Goal: Task Accomplishment & Management: Manage account settings

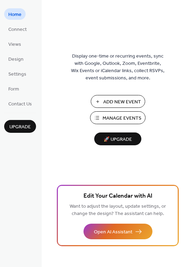
click at [113, 118] on span "Manage Events" at bounding box center [122, 118] width 39 height 7
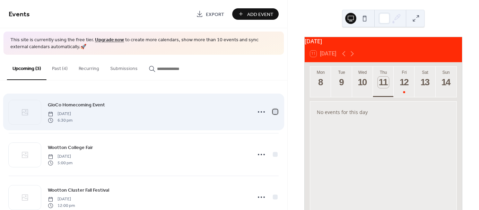
click at [273, 112] on div at bounding box center [275, 112] width 5 height 5
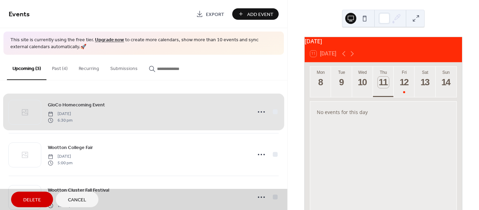
click at [271, 111] on div "GloCo Homecoming Event Friday, September 12, 2025 6:30 pm" at bounding box center [144, 112] width 270 height 42
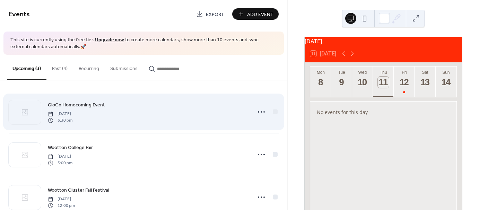
click at [72, 112] on span "Friday, September 12, 2025" at bounding box center [60, 114] width 25 height 6
click at [70, 111] on span "Friday, September 12, 2025" at bounding box center [60, 114] width 25 height 6
click at [261, 110] on icon at bounding box center [261, 111] width 11 height 11
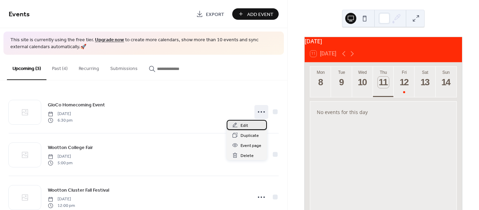
click at [243, 126] on span "Edit" at bounding box center [245, 125] width 8 height 7
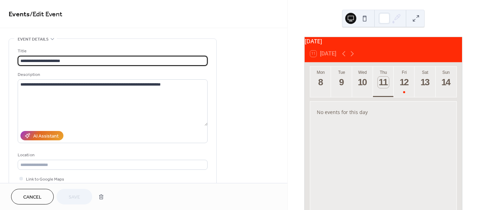
paste input "*"
drag, startPoint x: 83, startPoint y: 59, endPoint x: 5, endPoint y: 60, distance: 78.7
type input "**********"
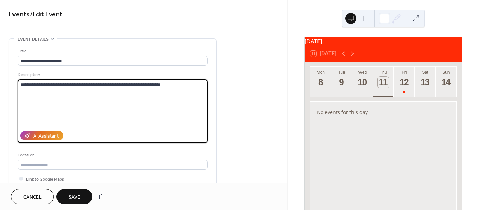
drag, startPoint x: 194, startPoint y: 85, endPoint x: -10, endPoint y: 86, distance: 203.4
click at [0, 86] on html "**********" at bounding box center [239, 105] width 479 height 210
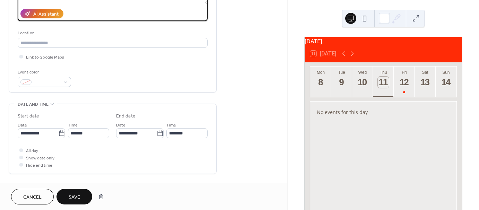
scroll to position [139, 0]
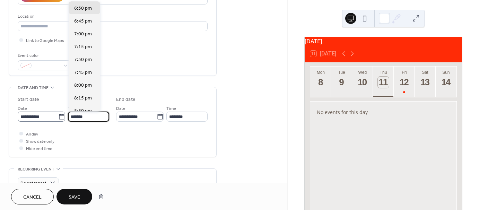
drag, startPoint x: 89, startPoint y: 116, endPoint x: 64, endPoint y: 116, distance: 25.0
click at [64, 116] on div "**********" at bounding box center [63, 112] width 91 height 17
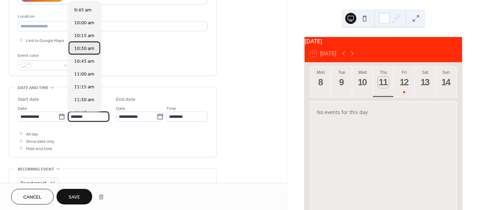
click at [79, 45] on span "10:30 am" at bounding box center [84, 48] width 20 height 7
type input "********"
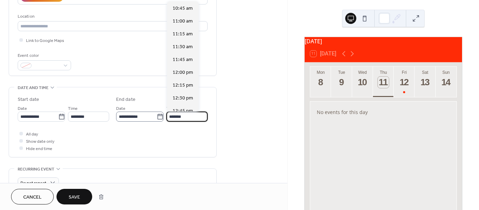
scroll to position [166, 0]
drag, startPoint x: 190, startPoint y: 117, endPoint x: 160, endPoint y: 116, distance: 30.2
click at [160, 116] on div "**********" at bounding box center [161, 112] width 91 height 17
click at [184, 46] on span "11:30 am" at bounding box center [183, 46] width 20 height 7
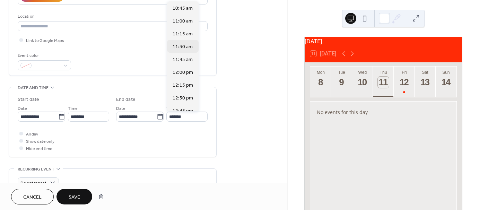
type input "********"
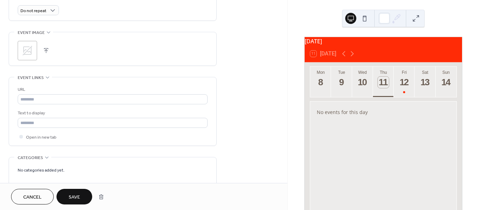
scroll to position [312, 0]
click at [79, 194] on span "Save" at bounding box center [74, 197] width 11 height 7
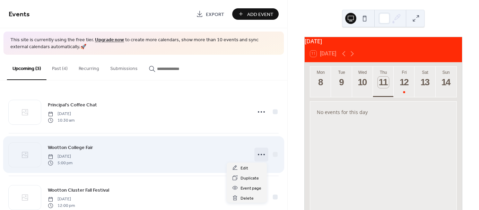
click at [263, 154] on circle at bounding box center [263, 154] width 1 height 1
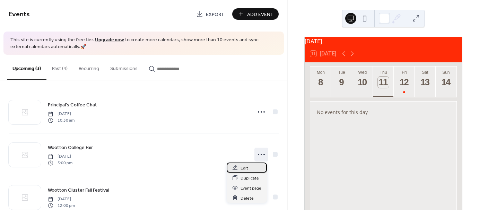
click at [248, 168] on div "Edit" at bounding box center [247, 168] width 40 height 10
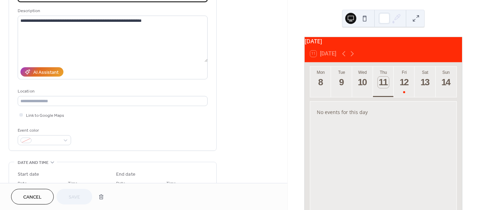
scroll to position [104, 0]
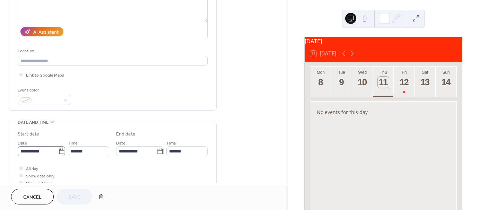
click at [59, 152] on icon at bounding box center [61, 151] width 7 height 7
click at [58, 152] on input "**********" at bounding box center [38, 151] width 41 height 10
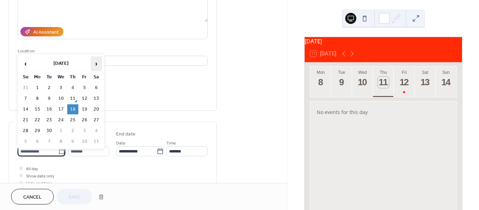
click at [97, 62] on span "›" at bounding box center [96, 64] width 10 height 14
click at [38, 96] on td "6" at bounding box center [37, 99] width 11 height 10
type input "**********"
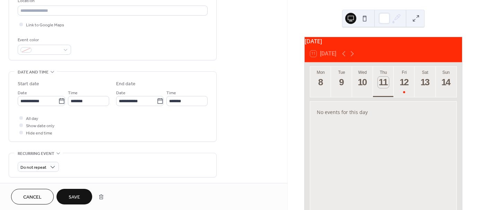
scroll to position [173, 0]
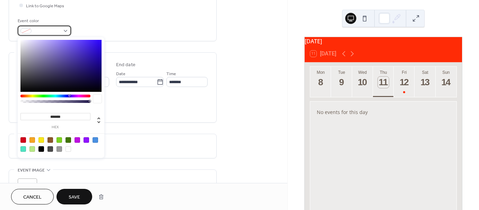
click at [64, 30] on div at bounding box center [44, 31] width 53 height 10
click at [99, 139] on div at bounding box center [61, 144] width 88 height 22
click at [96, 139] on div at bounding box center [96, 140] width 6 height 6
type input "*******"
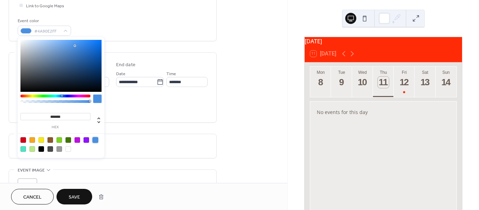
click at [67, 198] on button "Save" at bounding box center [74, 197] width 36 height 16
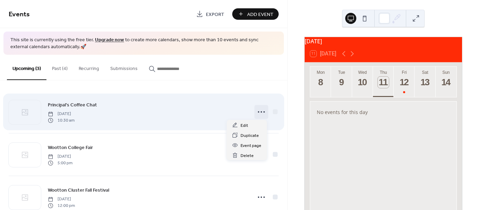
click at [261, 112] on icon at bounding box center [261, 111] width 11 height 11
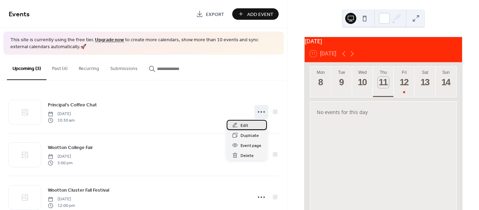
click at [241, 124] on span "Edit" at bounding box center [245, 125] width 8 height 7
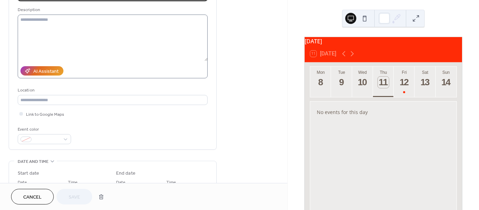
scroll to position [69, 0]
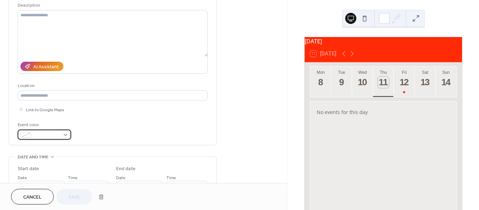
click at [63, 135] on div at bounding box center [44, 135] width 53 height 10
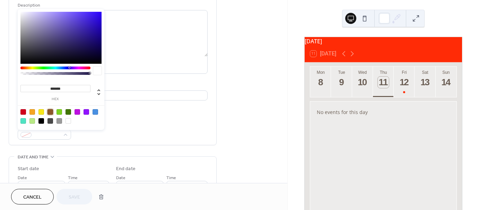
click at [49, 111] on div at bounding box center [50, 112] width 6 height 6
type input "*******"
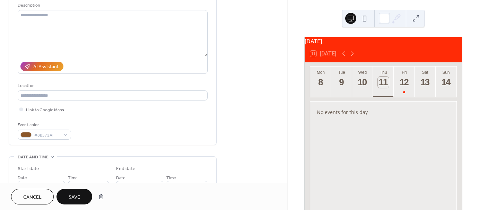
click at [67, 193] on button "Save" at bounding box center [74, 197] width 36 height 16
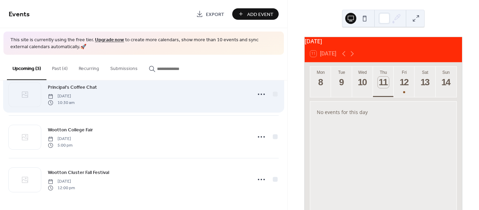
scroll to position [18, 0]
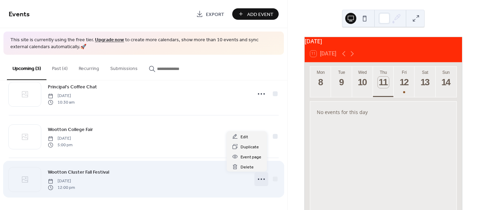
click at [261, 178] on icon at bounding box center [261, 179] width 11 height 11
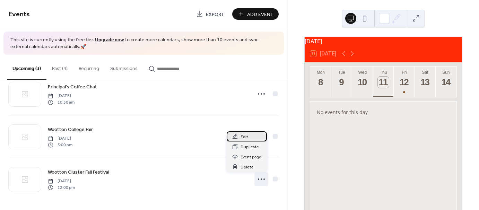
click at [250, 134] on div "Edit" at bounding box center [247, 136] width 40 height 10
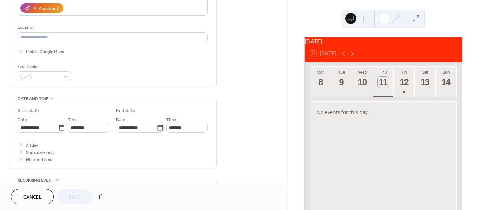
scroll to position [139, 0]
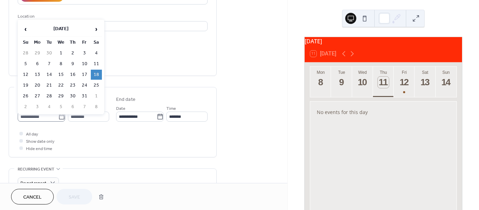
click at [60, 116] on icon at bounding box center [61, 116] width 7 height 7
click at [58, 116] on input "**********" at bounding box center [38, 117] width 41 height 10
click at [96, 82] on td "25" at bounding box center [96, 85] width 11 height 10
type input "**********"
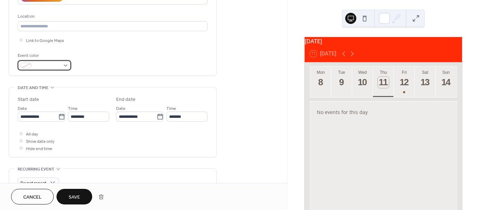
click at [64, 64] on div at bounding box center [44, 65] width 53 height 10
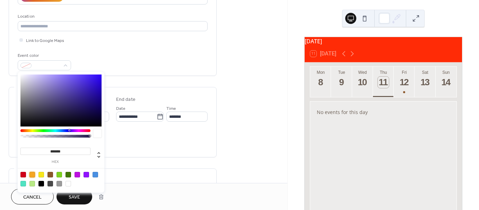
click at [33, 173] on div at bounding box center [32, 175] width 6 height 6
type input "*******"
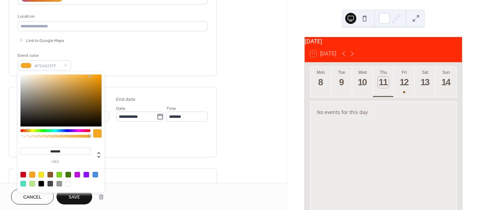
click at [132, 164] on div "**********" at bounding box center [113, 161] width 208 height 522
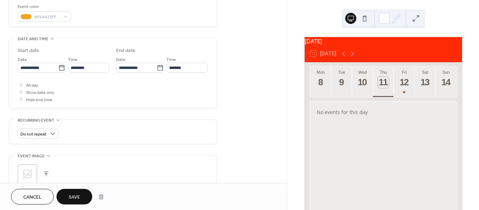
scroll to position [312, 0]
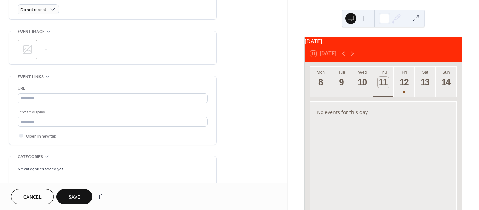
click at [73, 195] on span "Save" at bounding box center [74, 197] width 11 height 7
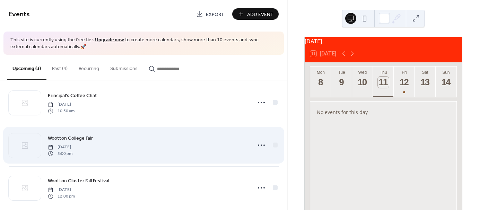
scroll to position [18, 0]
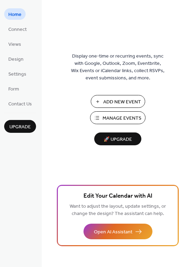
click at [126, 116] on span "Manage Events" at bounding box center [122, 118] width 39 height 7
click at [107, 112] on button "Manage Events" at bounding box center [117, 117] width 55 height 13
click at [120, 115] on span "Manage Events" at bounding box center [122, 118] width 39 height 7
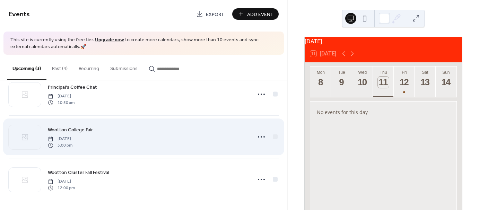
scroll to position [18, 0]
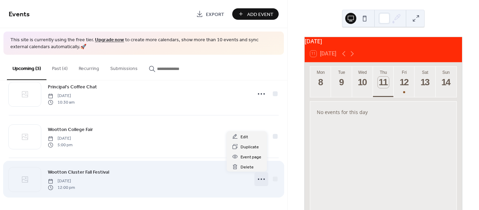
click at [261, 180] on icon at bounding box center [261, 179] width 11 height 11
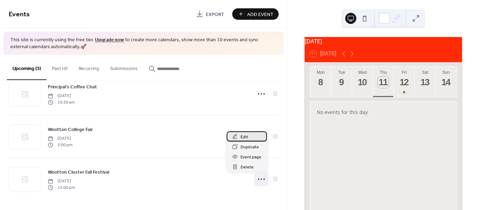
click at [253, 137] on div "Edit" at bounding box center [247, 136] width 40 height 10
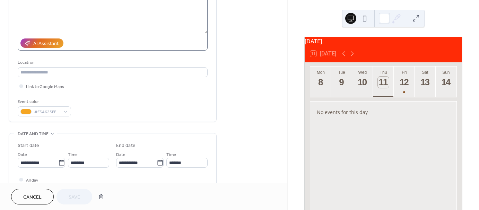
scroll to position [104, 0]
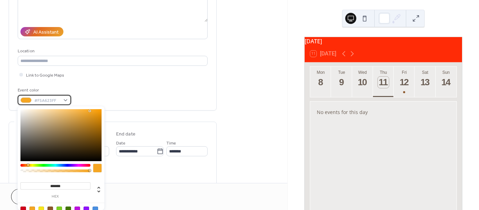
click at [26, 99] on div at bounding box center [25, 100] width 11 height 6
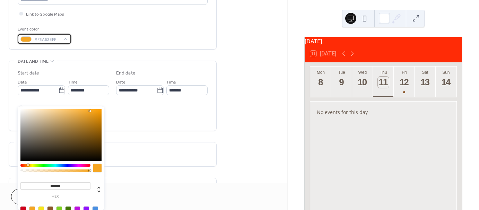
scroll to position [173, 0]
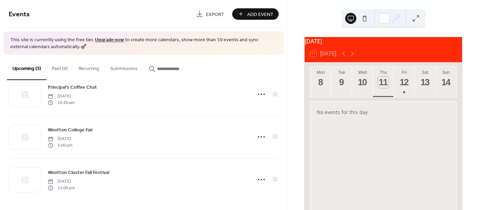
scroll to position [18, 0]
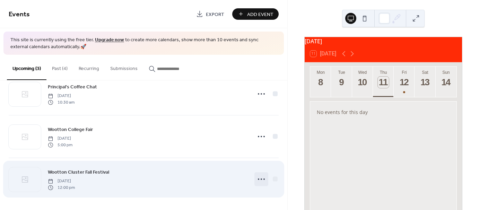
click at [261, 179] on icon at bounding box center [261, 179] width 11 height 11
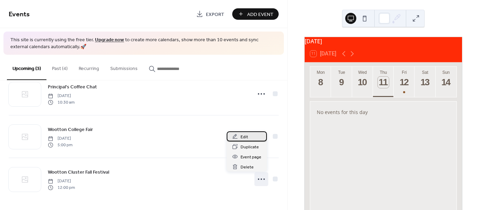
click at [255, 138] on div "Edit" at bounding box center [247, 136] width 40 height 10
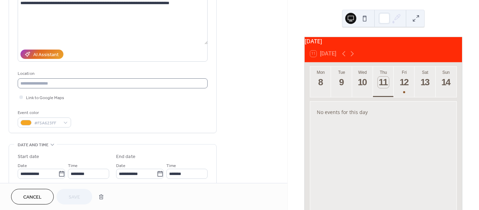
scroll to position [104, 0]
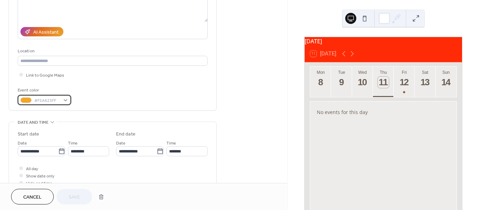
click at [24, 100] on div at bounding box center [25, 100] width 11 height 6
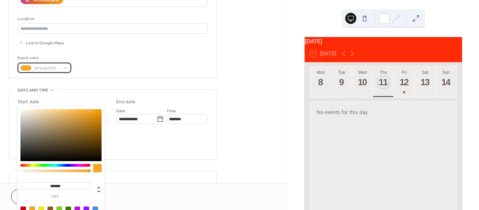
scroll to position [139, 0]
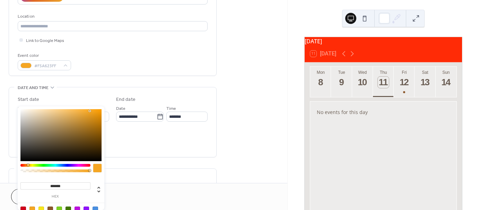
click at [50, 207] on div at bounding box center [50, 210] width 6 height 6
type input "*******"
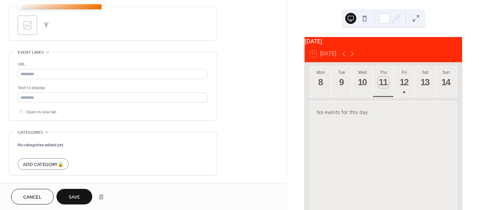
scroll to position [347, 0]
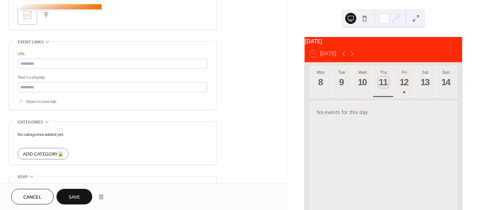
click at [77, 197] on span "Save" at bounding box center [74, 197] width 11 height 7
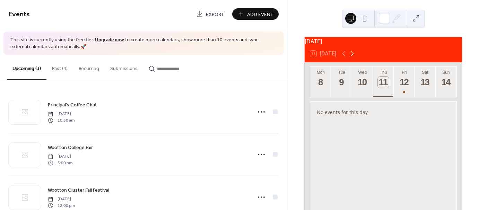
click at [354, 58] on icon at bounding box center [352, 54] width 8 height 8
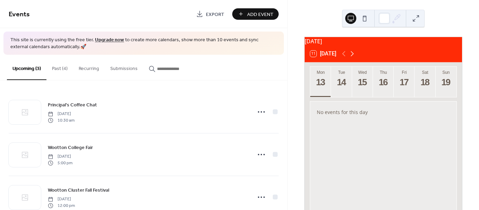
click at [354, 58] on icon at bounding box center [352, 54] width 8 height 8
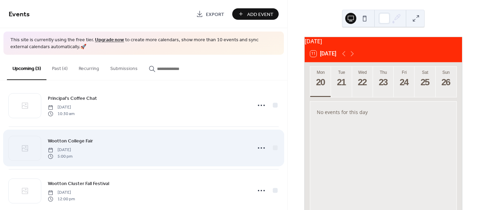
scroll to position [18, 0]
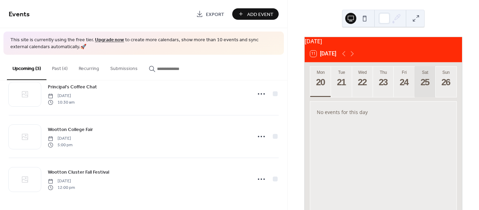
click at [427, 88] on div "25" at bounding box center [424, 82] width 11 height 11
click at [58, 68] on button "Past (4)" at bounding box center [59, 67] width 27 height 25
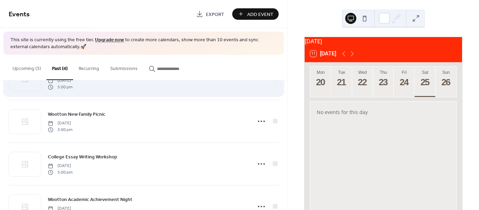
scroll to position [35, 0]
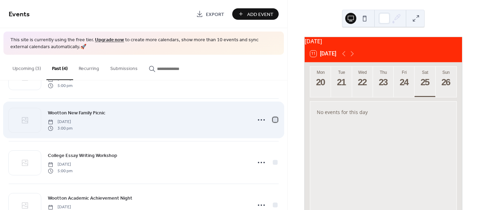
click at [273, 121] on div at bounding box center [275, 119] width 5 height 5
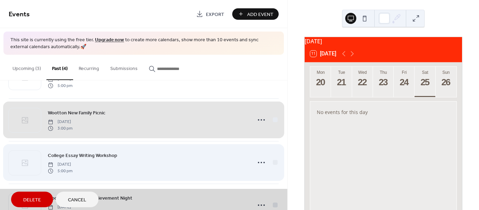
click at [273, 160] on div "College Essay Writing Workshop Wednesday, August 20, 2025 5:00 pm" at bounding box center [144, 162] width 270 height 43
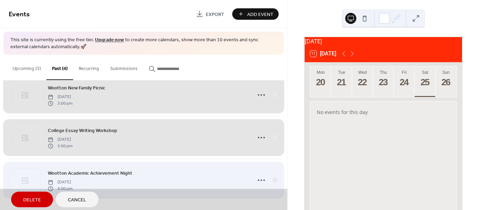
scroll to position [61, 0]
click at [272, 179] on div "Wootton Academic Achievement Night Thursday, August 14, 2025 6:00 pm" at bounding box center [144, 179] width 270 height 43
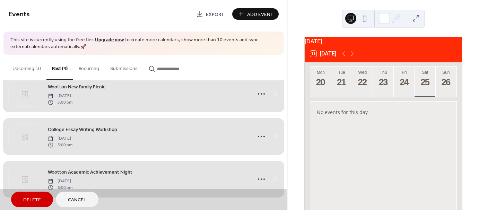
click at [30, 201] on span "Delete" at bounding box center [32, 200] width 18 height 7
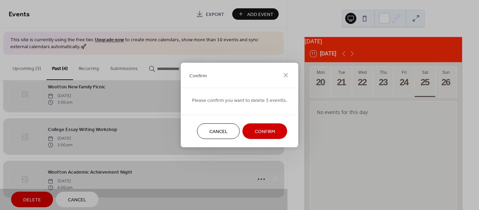
click at [259, 131] on span "Confirm" at bounding box center [265, 131] width 20 height 7
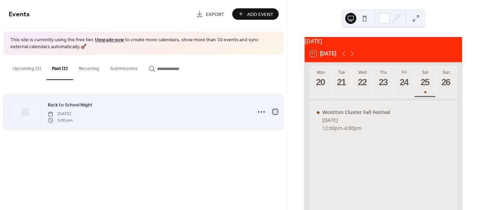
click at [276, 113] on div at bounding box center [275, 112] width 5 height 5
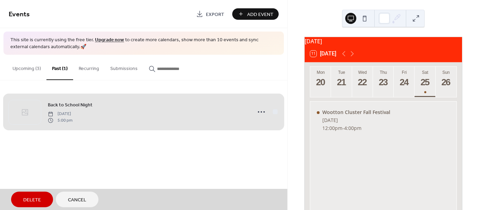
click at [41, 198] on button "Delete" at bounding box center [32, 200] width 42 height 16
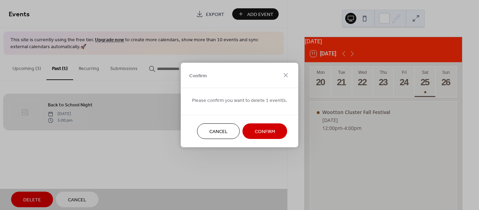
click at [263, 130] on span "Confirm" at bounding box center [265, 131] width 20 height 7
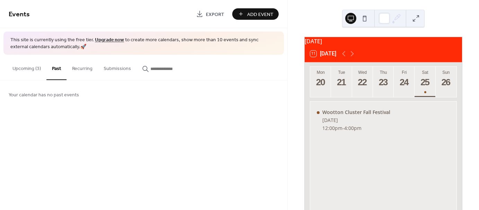
click at [36, 69] on button "Upcoming (3)" at bounding box center [27, 67] width 40 height 25
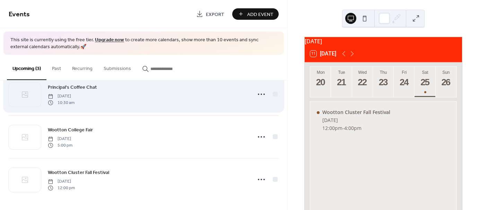
scroll to position [18, 0]
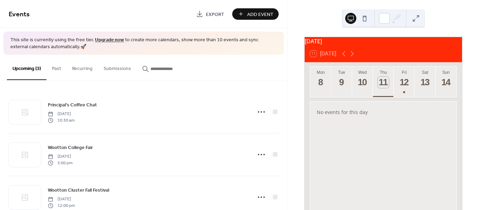
click at [361, 19] on button at bounding box center [364, 18] width 11 height 11
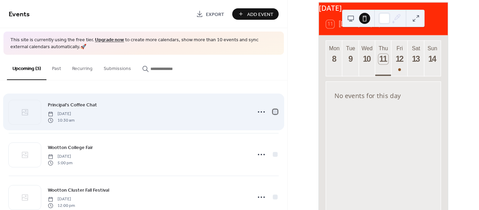
click at [274, 113] on div at bounding box center [275, 112] width 5 height 5
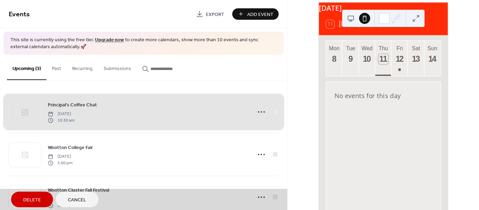
click at [273, 111] on div "Principal's Coffee Chat [DATE] 10:30 am" at bounding box center [144, 112] width 270 height 42
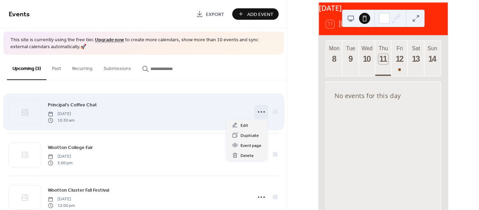
click at [259, 113] on icon at bounding box center [261, 111] width 11 height 11
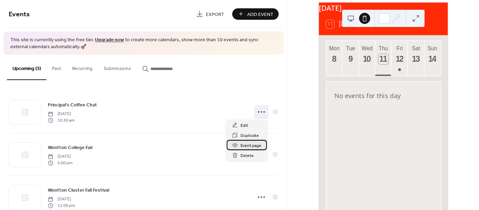
click at [250, 146] on span "Event page" at bounding box center [251, 145] width 21 height 7
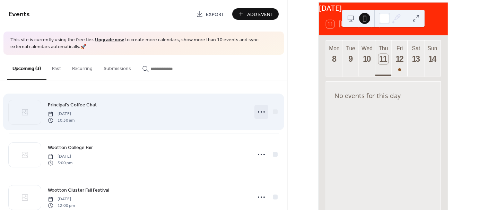
click at [261, 110] on icon at bounding box center [261, 111] width 11 height 11
